Goal: Task Accomplishment & Management: Use online tool/utility

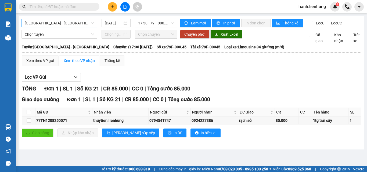
click at [126, 7] on icon "file-add" at bounding box center [125, 7] width 4 height 4
click at [89, 23] on span "[GEOGRAPHIC_DATA] - [GEOGRAPHIC_DATA]" at bounding box center [59, 23] width 69 height 8
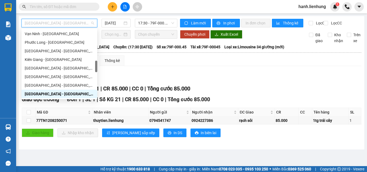
type input "d"
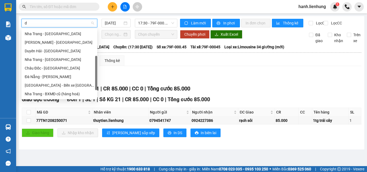
scroll to position [56, 0]
type input "đa"
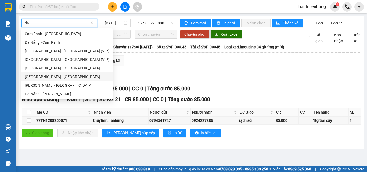
click at [46, 76] on div "[GEOGRAPHIC_DATA] - [GEOGRAPHIC_DATA]" at bounding box center [67, 77] width 85 height 6
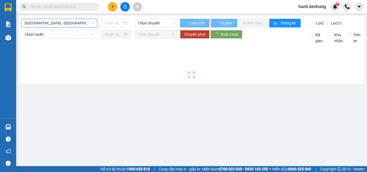
type input "[DATE]"
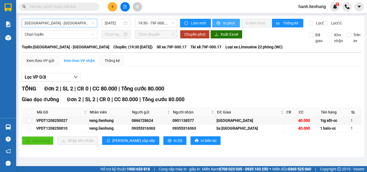
click at [231, 26] on button "In phơi" at bounding box center [226, 23] width 28 height 9
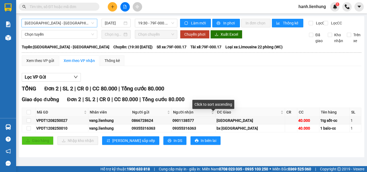
click at [225, 93] on div "TỔNG Đơn 2 | SL 2 | CR 0 | CC 80.000 | Tổng cước 80.000" at bounding box center [191, 89] width 339 height 8
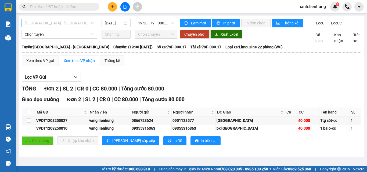
drag, startPoint x: 67, startPoint y: 25, endPoint x: 64, endPoint y: 24, distance: 3.3
click at [67, 24] on span "[GEOGRAPHIC_DATA] - [GEOGRAPHIC_DATA]" at bounding box center [59, 23] width 69 height 8
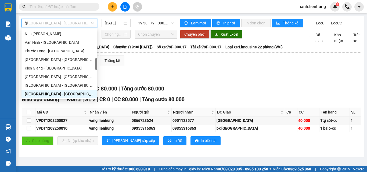
scroll to position [9, 0]
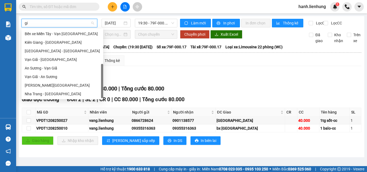
type input "gia"
click at [47, 95] on div "Nha Trang - [GEOGRAPHIC_DATA]" at bounding box center [62, 94] width 75 height 6
type input "[DATE]"
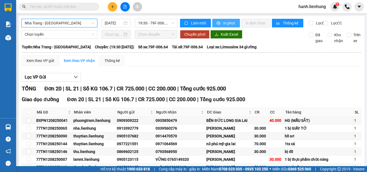
click at [232, 22] on span "In phơi" at bounding box center [229, 23] width 12 height 6
